Goal: Book appointment/travel/reservation

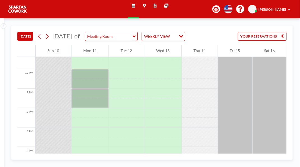
scroll to position [225, 0]
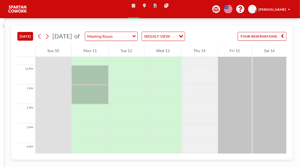
click at [102, 85] on div at bounding box center [89, 75] width 37 height 20
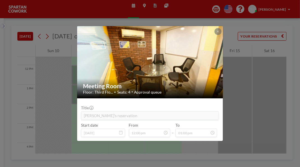
click at [259, 87] on div "Meeting Room Floor: Third Flo... • Seats: 4 • Approval queue Title Shweta's res…" at bounding box center [150, 83] width 300 height 167
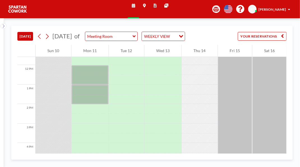
click at [98, 104] on div at bounding box center [89, 95] width 37 height 20
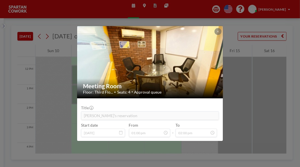
click at [261, 86] on div "Meeting Room Floor: Third Flo... • Seats: 4 • Approval queue Title [PERSON_NAME…" at bounding box center [150, 83] width 300 height 167
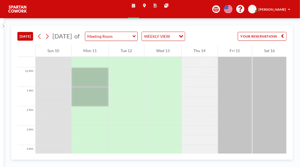
scroll to position [223, 0]
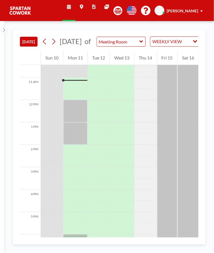
scroll to position [235, 0]
click at [83, 108] on div at bounding box center [75, 110] width 24 height 22
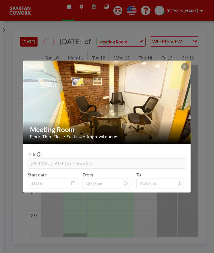
click at [176, 208] on div "Meeting Room Floor: Third Flo... • Seats: 4 • Approval queue Title Shweta's res…" at bounding box center [107, 126] width 214 height 253
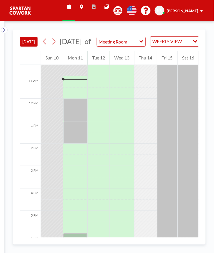
click at [72, 137] on div at bounding box center [75, 132] width 24 height 22
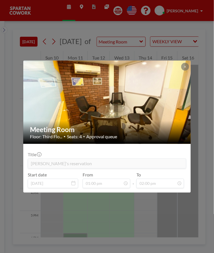
click at [163, 212] on div "Meeting Room Floor: Third Flo... • Seats: 4 • Approval queue Title [PERSON_NAME…" at bounding box center [107, 126] width 214 height 253
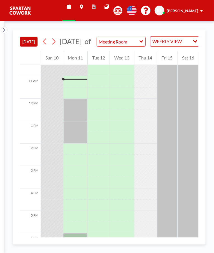
click at [76, 111] on div at bounding box center [75, 110] width 24 height 22
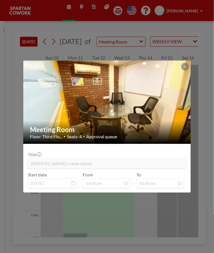
click at [157, 207] on div "Meeting Room Floor: Third Flo... • Seats: 4 • Approval queue Title Shweta's res…" at bounding box center [107, 126] width 214 height 253
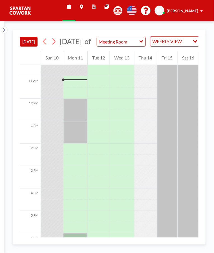
click at [75, 115] on div at bounding box center [75, 110] width 24 height 22
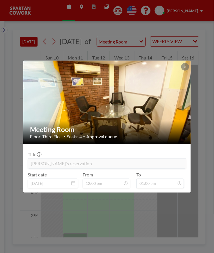
click at [121, 209] on div "Meeting Room Floor: Third Flo... • Seats: 4 • Approval queue Title Shweta's res…" at bounding box center [107, 126] width 214 height 253
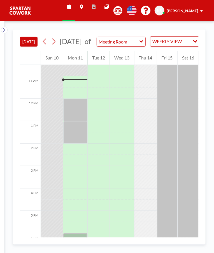
click at [79, 139] on div at bounding box center [75, 132] width 24 height 22
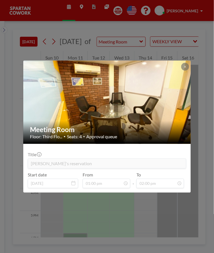
click at [141, 209] on div "Meeting Room Floor: Third Flo... • Seats: 4 • Approval queue Title [PERSON_NAME…" at bounding box center [107, 126] width 214 height 253
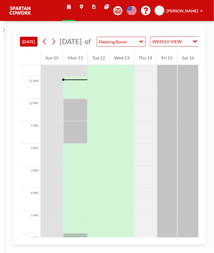
click at [79, 112] on div at bounding box center [75, 110] width 24 height 22
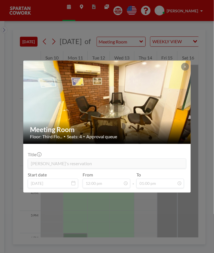
click at [144, 210] on div "Meeting Room Floor: Third Flo... • Seats: 4 • Approval queue Title Shweta's res…" at bounding box center [107, 126] width 214 height 253
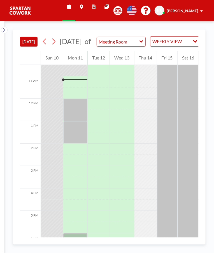
click at [80, 141] on div at bounding box center [75, 132] width 24 height 22
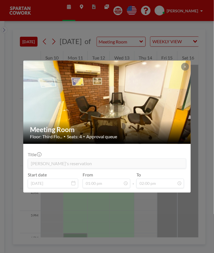
click at [141, 214] on div "Meeting Room Floor: Third Flo... • Seats: 4 • Approval queue Title [PERSON_NAME…" at bounding box center [107, 126] width 214 height 253
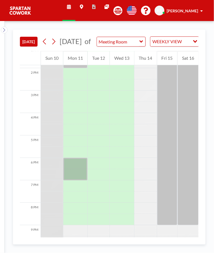
scroll to position [314, 0]
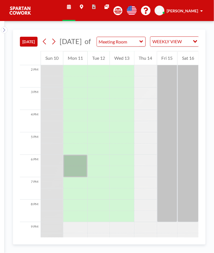
click at [78, 168] on div at bounding box center [75, 166] width 24 height 22
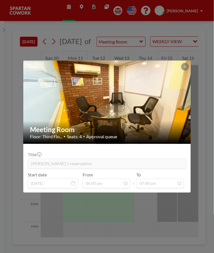
click at [150, 210] on div "Meeting Room Floor: Third Flo... • Seats: 4 • Approval queue Title Sam's reserv…" at bounding box center [107, 126] width 214 height 253
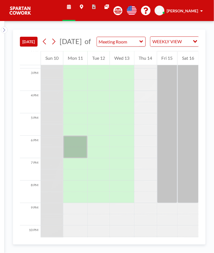
scroll to position [346, 0]
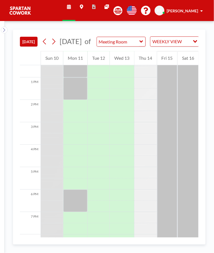
scroll to position [279, 0]
click at [199, 12] on div "[PERSON_NAME]" at bounding box center [185, 11] width 36 height 6
click at [153, 100] on div at bounding box center [145, 93] width 22 height 11
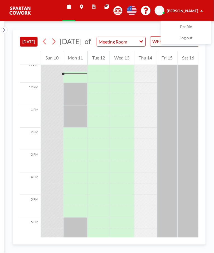
scroll to position [250, 0]
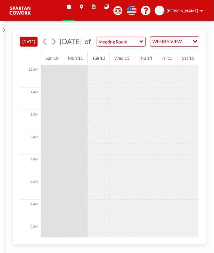
scroll to position [246, 0]
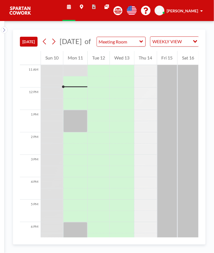
click at [80, 120] on div at bounding box center [75, 121] width 24 height 22
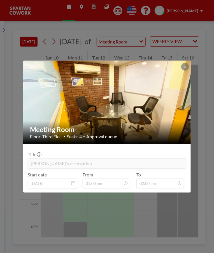
click at [151, 206] on div "Meeting Room Floor: Third Flo... • Seats: 4 • Approval queue Title [PERSON_NAME…" at bounding box center [107, 126] width 214 height 253
